Goal: Find specific page/section: Find specific page/section

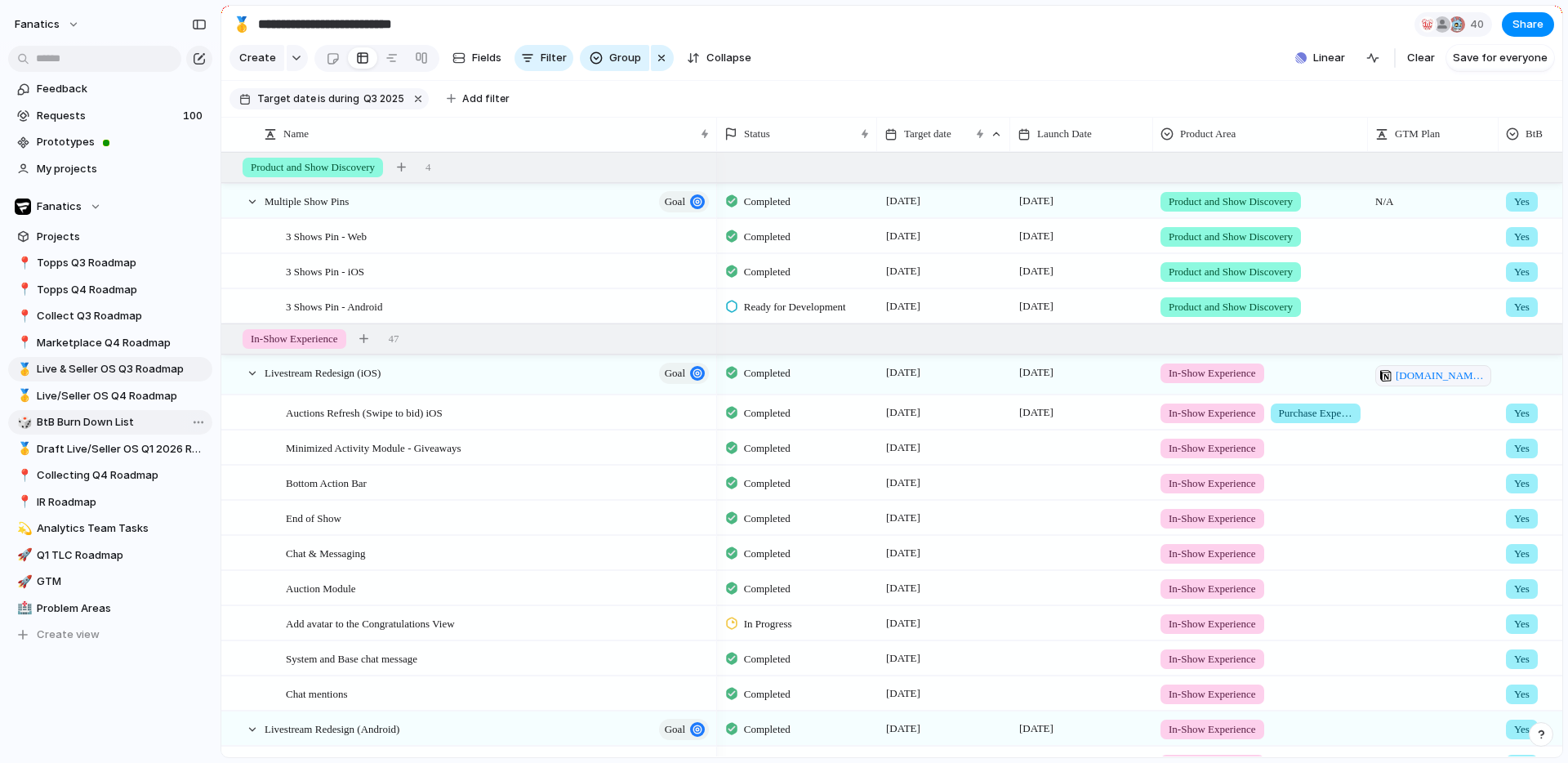
click at [96, 417] on span "BtB Burn Down List" at bounding box center [122, 422] width 170 height 17
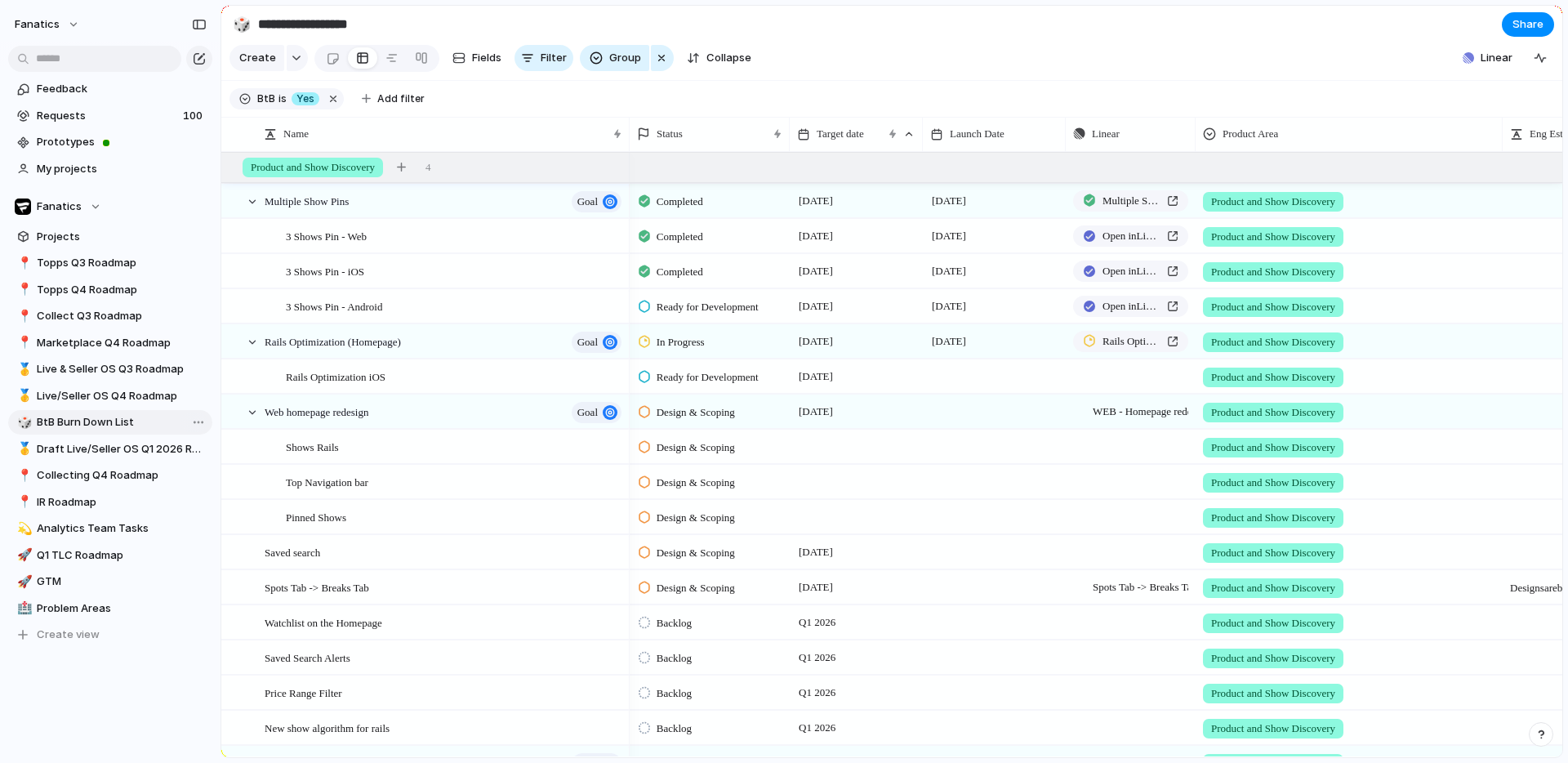
type input "**********"
